Goal: Transaction & Acquisition: Purchase product/service

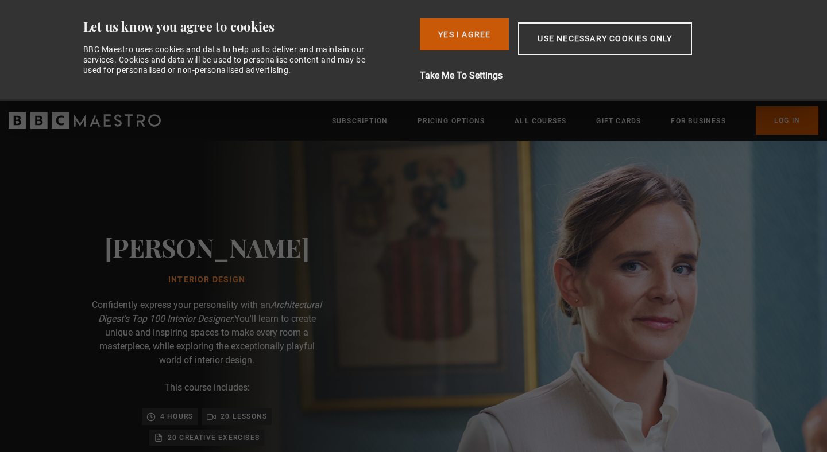
click at [461, 29] on button "Yes I Agree" at bounding box center [464, 34] width 89 height 32
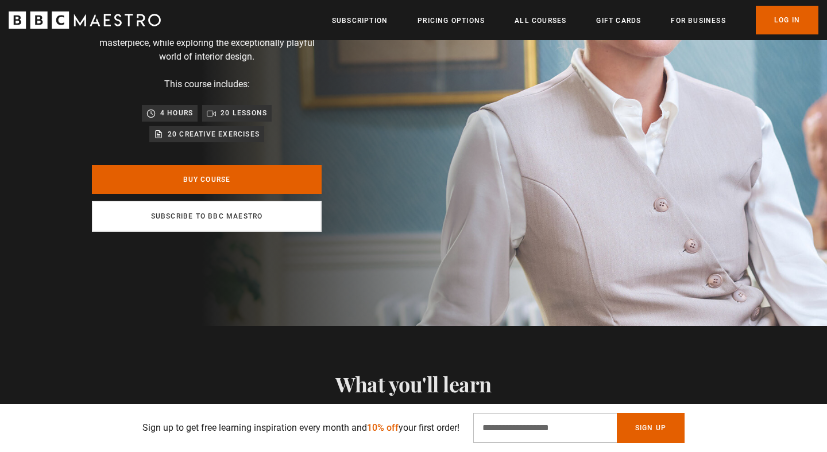
scroll to position [192, 0]
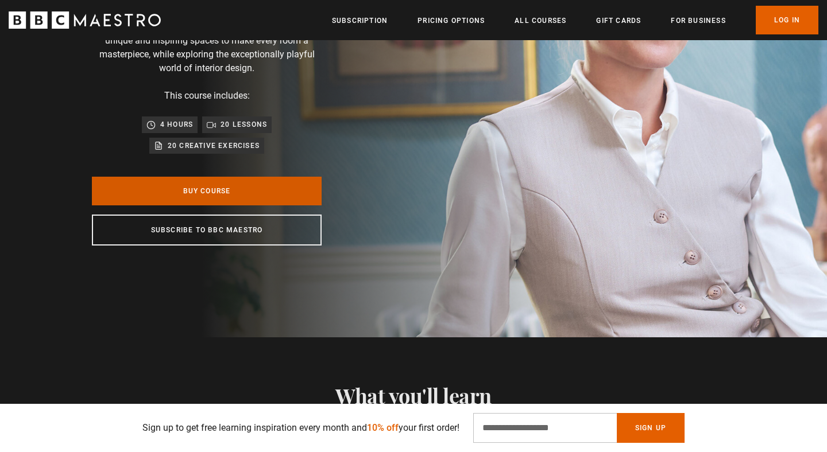
click at [247, 191] on link "Buy Course" at bounding box center [207, 191] width 230 height 29
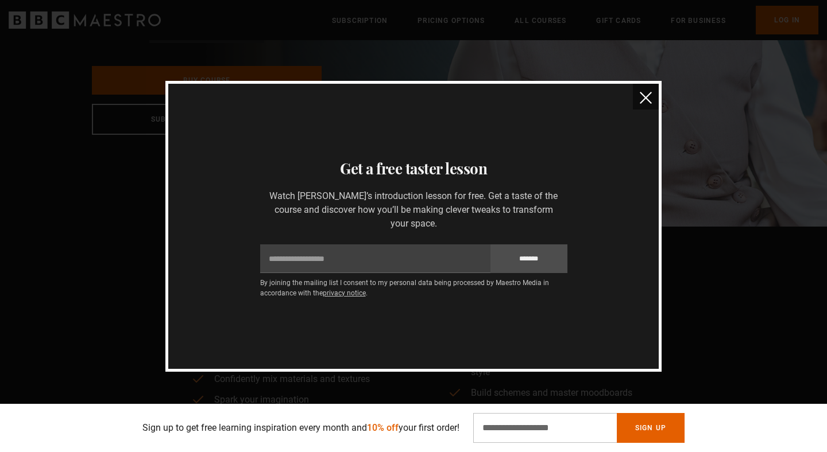
scroll to position [302, 0]
click at [644, 104] on img "close" at bounding box center [646, 98] width 12 height 12
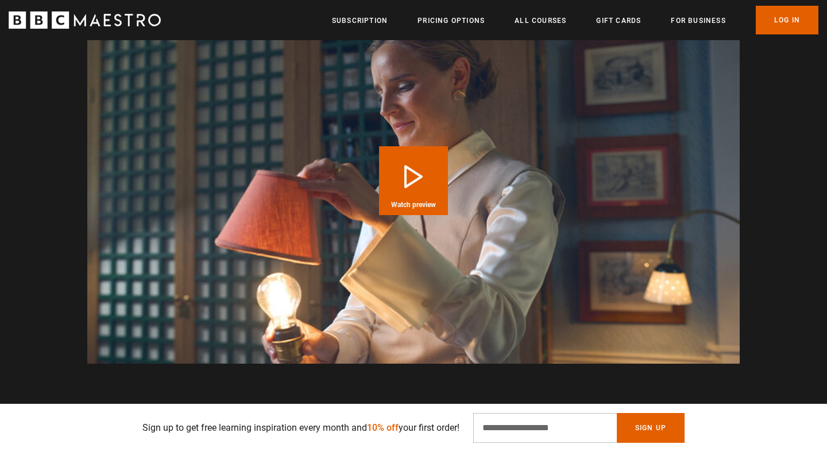
scroll to position [1249, 0]
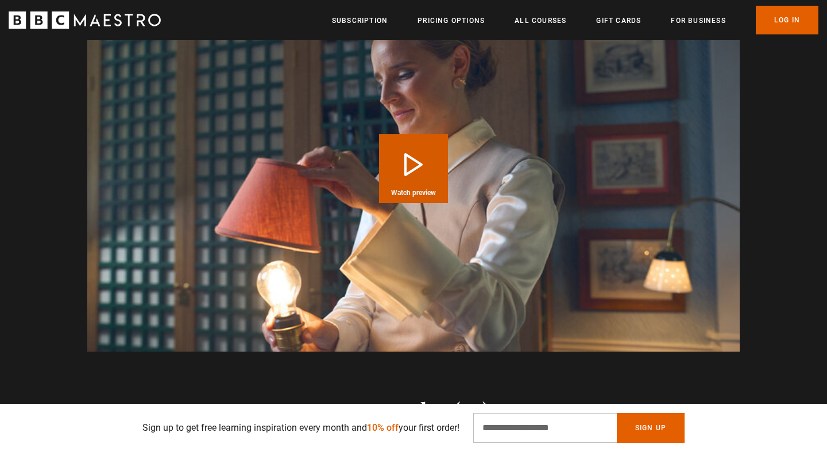
click at [390, 177] on button "Play Course overview for Interior Design with [PERSON_NAME] Watch preview" at bounding box center [413, 168] width 69 height 69
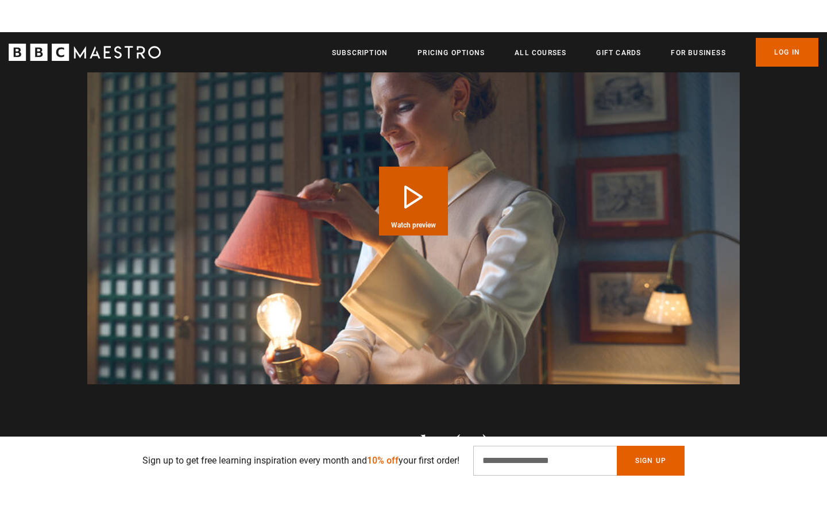
scroll to position [1234, 0]
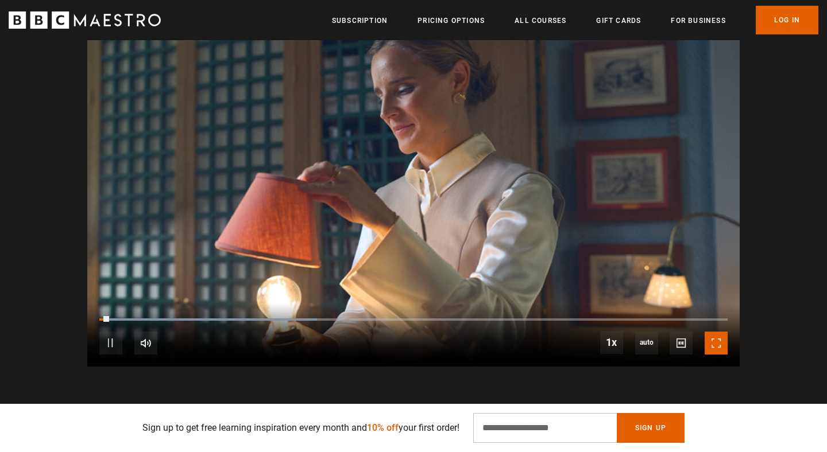
click at [713, 341] on span "Video Player" at bounding box center [716, 343] width 23 height 23
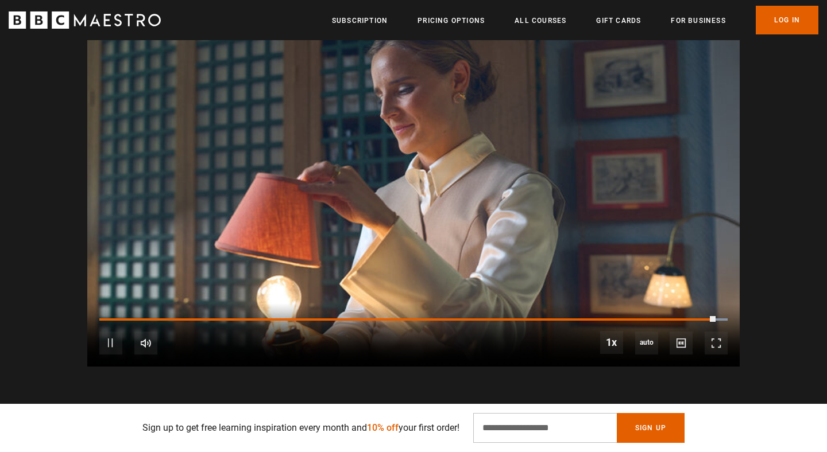
scroll to position [0, 1956]
